Goal: Information Seeking & Learning: Understand process/instructions

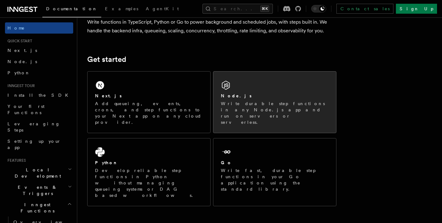
click at [240, 85] on div "Node.js Write durable step functions in any Node.js app and run on servers or s…" at bounding box center [274, 102] width 123 height 61
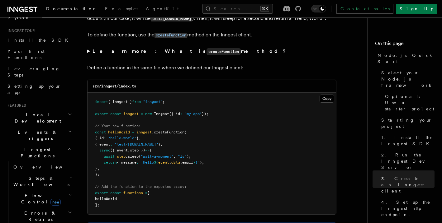
scroll to position [58, 0]
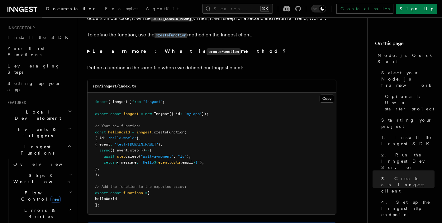
click at [59, 124] on h2 "Events & Triggers" at bounding box center [39, 132] width 68 height 17
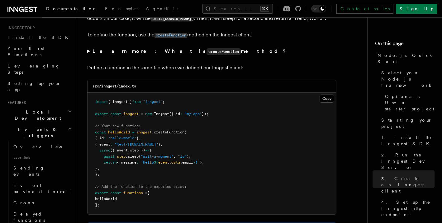
click at [60, 124] on h2 "Events & Triggers" at bounding box center [39, 132] width 68 height 17
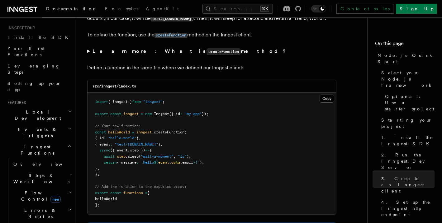
click at [59, 107] on h2 "Local Development" at bounding box center [39, 115] width 68 height 17
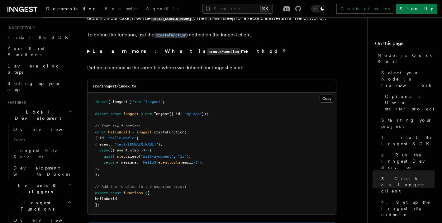
click at [59, 107] on h2 "Local Development" at bounding box center [39, 115] width 68 height 17
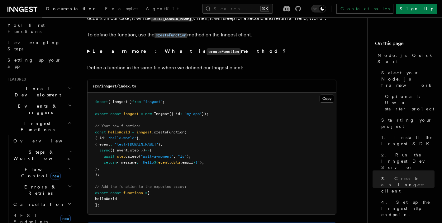
scroll to position [83, 0]
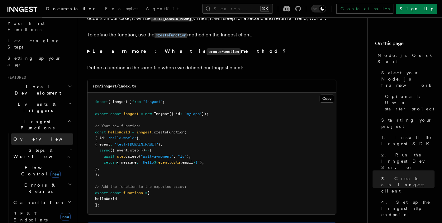
click at [59, 134] on link "Overview" at bounding box center [42, 139] width 62 height 11
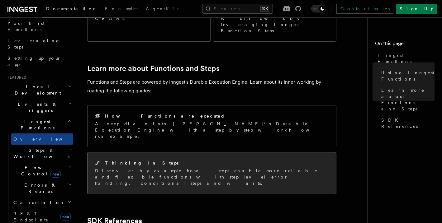
scroll to position [429, 0]
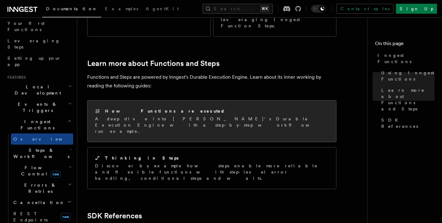
click at [131, 108] on div "How Functions are executed" at bounding box center [212, 111] width 234 height 7
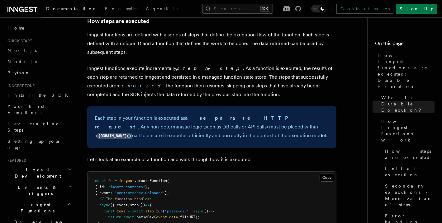
click at [179, 124] on div "Each step in your function is executed as a separate HTTP request . Any non-det…" at bounding box center [211, 127] width 249 height 41
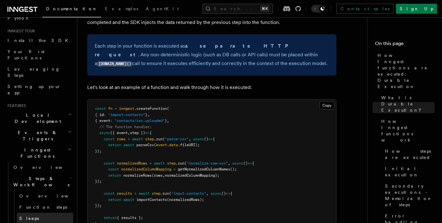
scroll to position [57, 0]
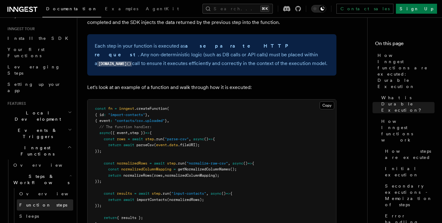
click at [40, 203] on span "Function steps" at bounding box center [43, 205] width 48 height 5
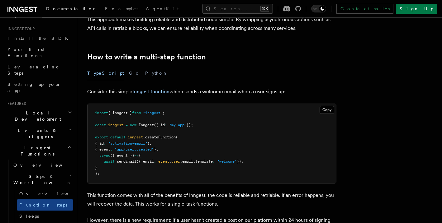
scroll to position [179, 0]
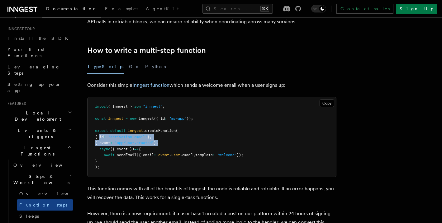
drag, startPoint x: 100, startPoint y: 138, endPoint x: 168, endPoint y: 144, distance: 69.1
click at [168, 144] on pre "import { Inngest } from "inngest" ; const inngest = new Inngest ({ id : "my-app…" at bounding box center [212, 136] width 249 height 79
copy code "{ id : "activation-email" } , { event : "app/user.created" } ,"
